Goal: Task Accomplishment & Management: Manage account settings

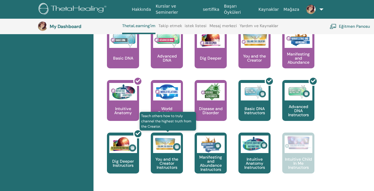
scroll to position [272, 0]
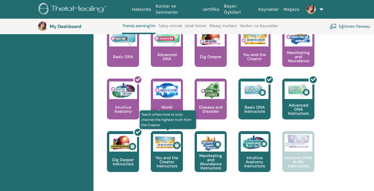
click at [169, 156] on p "You and the Creator Instructors" at bounding box center [167, 162] width 32 height 12
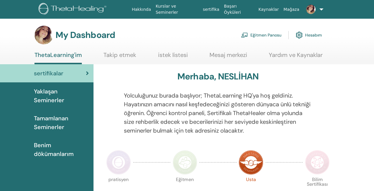
click at [46, 141] on span "Benim dökümanlarım" at bounding box center [61, 150] width 55 height 18
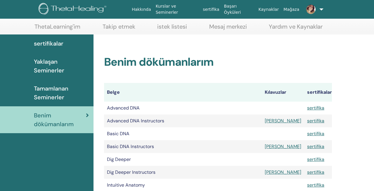
scroll to position [27, 0]
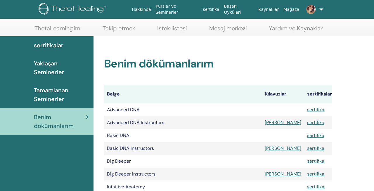
click at [318, 13] on link at bounding box center [312, 9] width 23 height 19
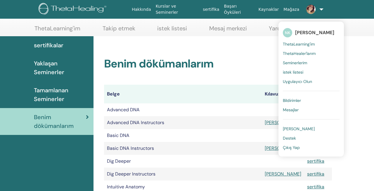
click at [291, 148] on span "Çıkış Yap" at bounding box center [291, 147] width 17 height 5
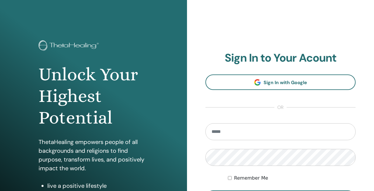
scroll to position [27, 0]
